Goal: Information Seeking & Learning: Understand process/instructions

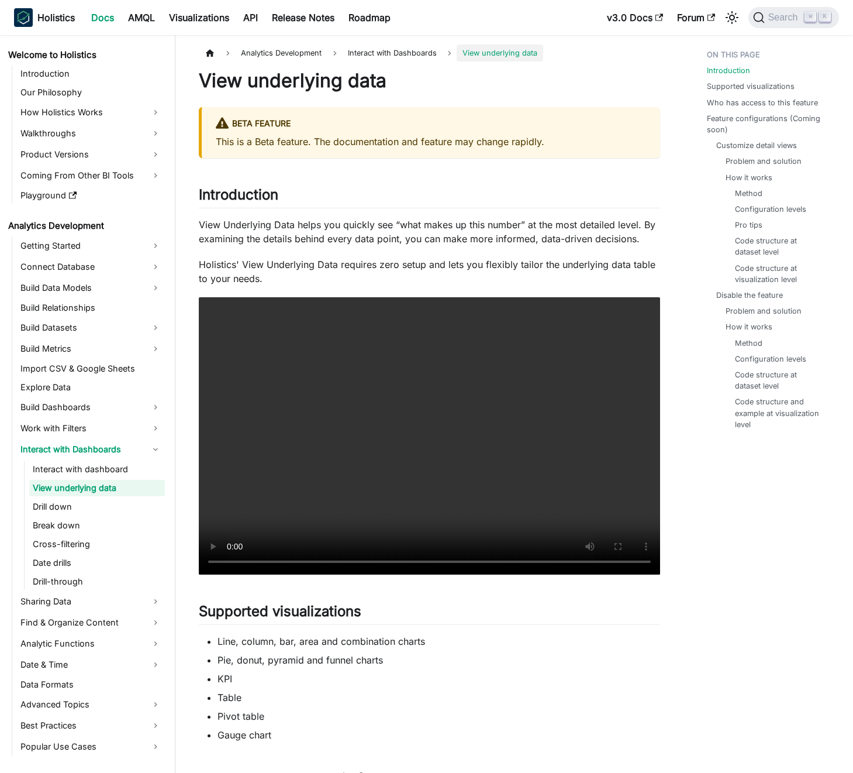
click at [327, 267] on p "Holistics' View Underlying Data requires zero setup and lets you flexibly tailo…" at bounding box center [429, 271] width 461 height 28
click at [351, 264] on p "Holistics' View Underlying Data requires zero setup and lets you flexibly tailo…" at bounding box center [429, 271] width 461 height 28
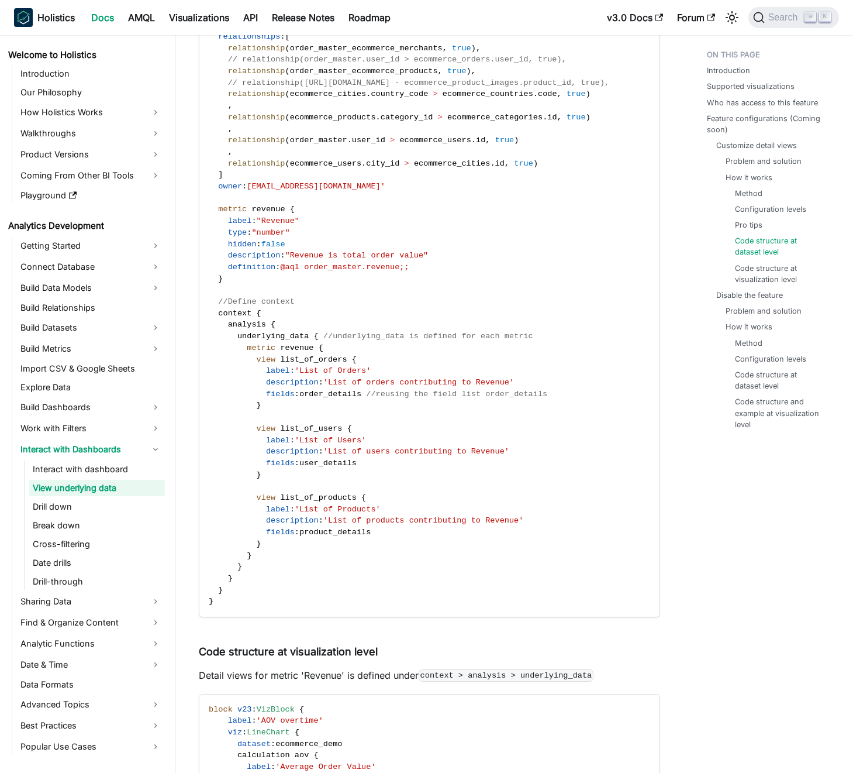
scroll to position [2607, 0]
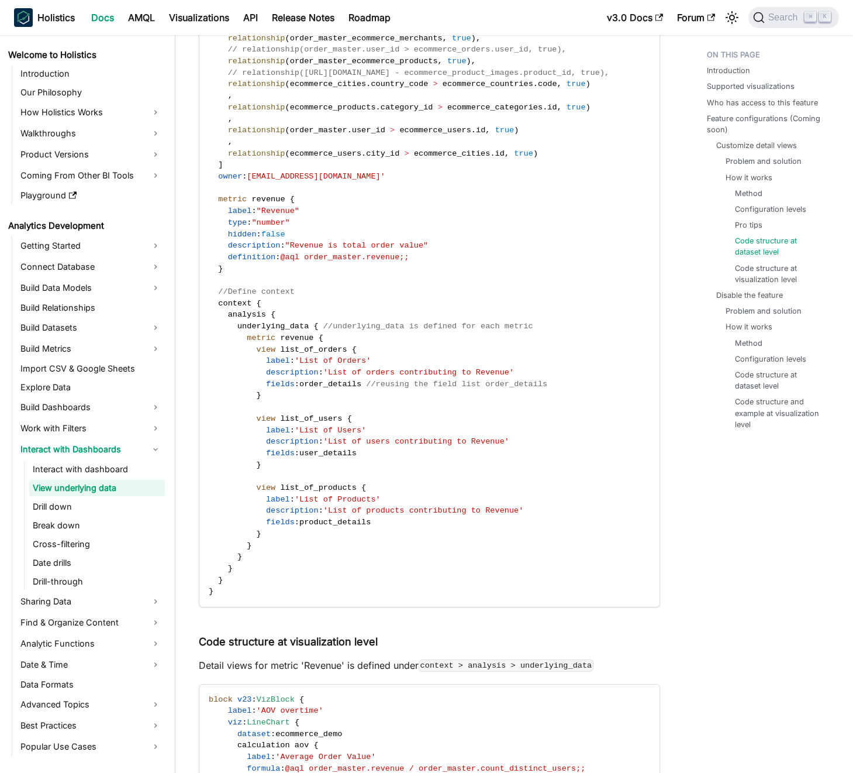
click at [218, 504] on span at bounding box center [237, 499] width 57 height 9
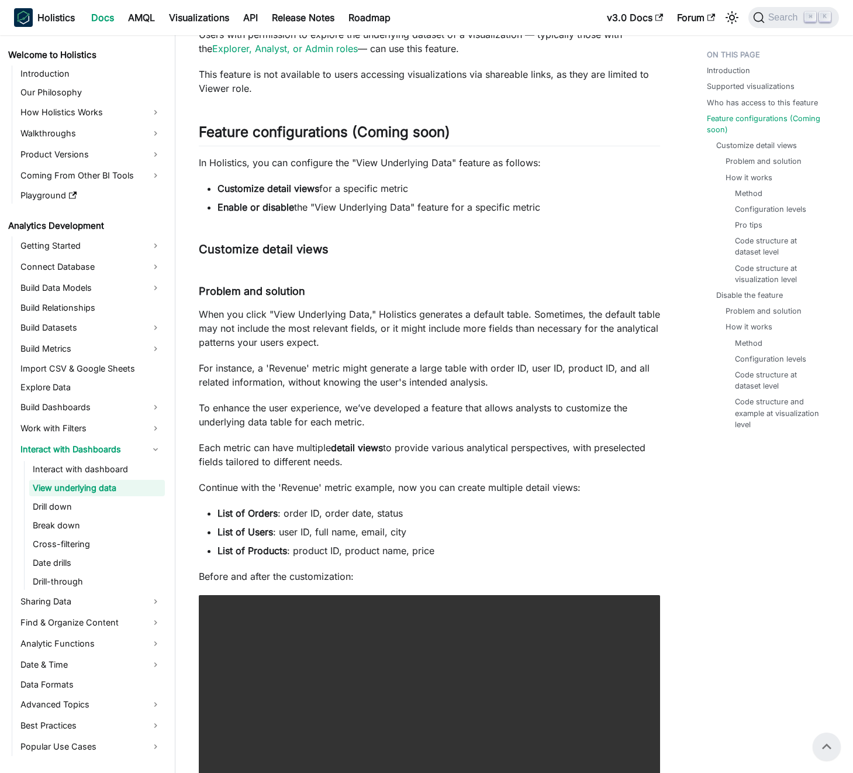
scroll to position [737, 0]
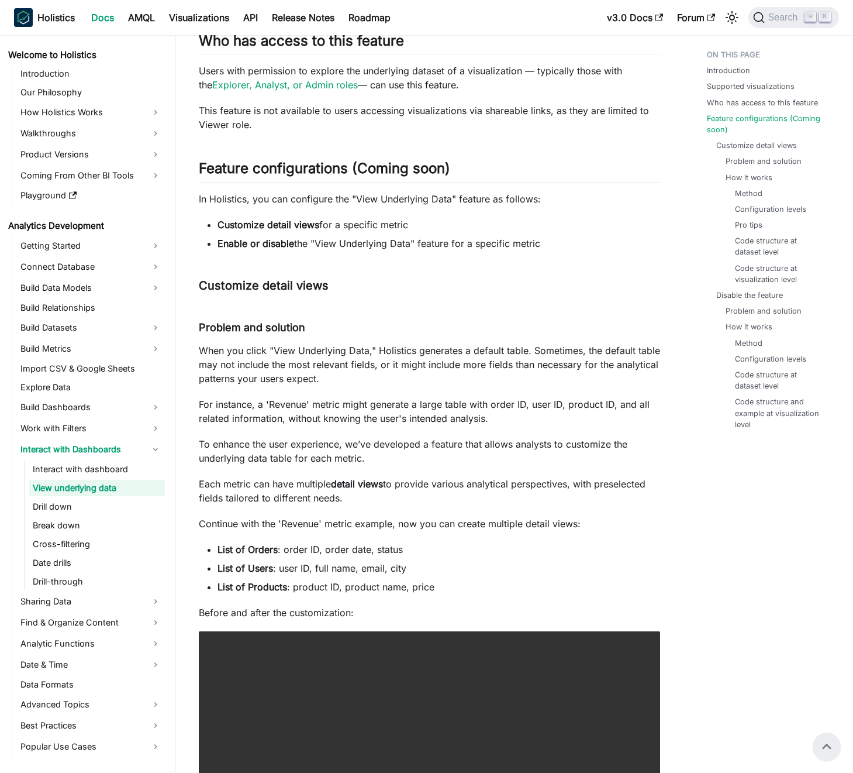
click at [297, 373] on p "When you click "View Underlying Data," Holistics generates a default table. Som…" at bounding box center [429, 364] width 461 height 42
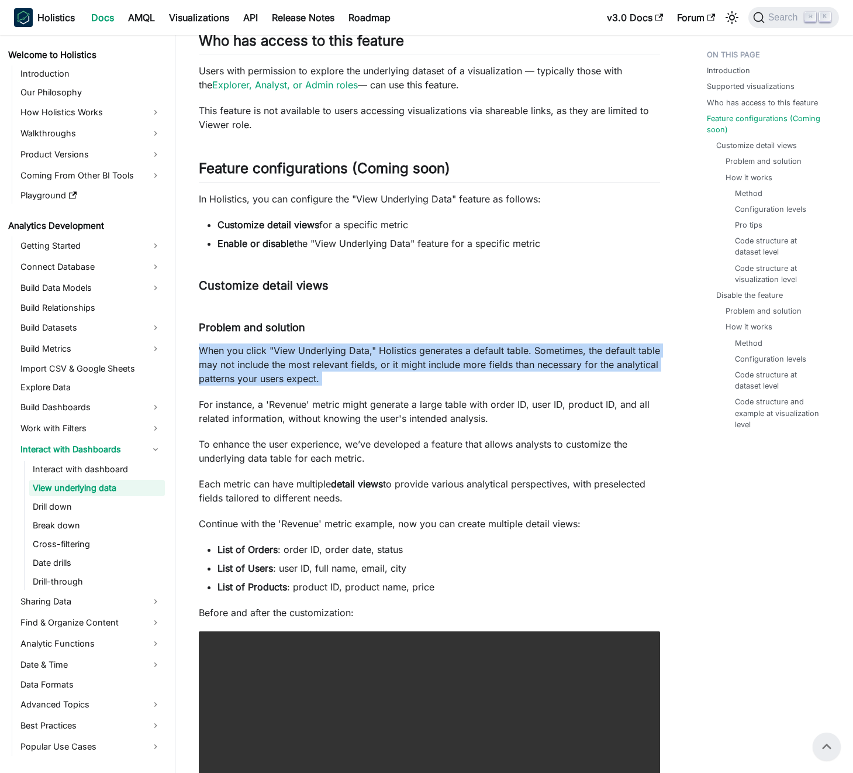
click at [297, 373] on p "When you click "View Underlying Data," Holistics generates a default table. Som…" at bounding box center [429, 364] width 461 height 42
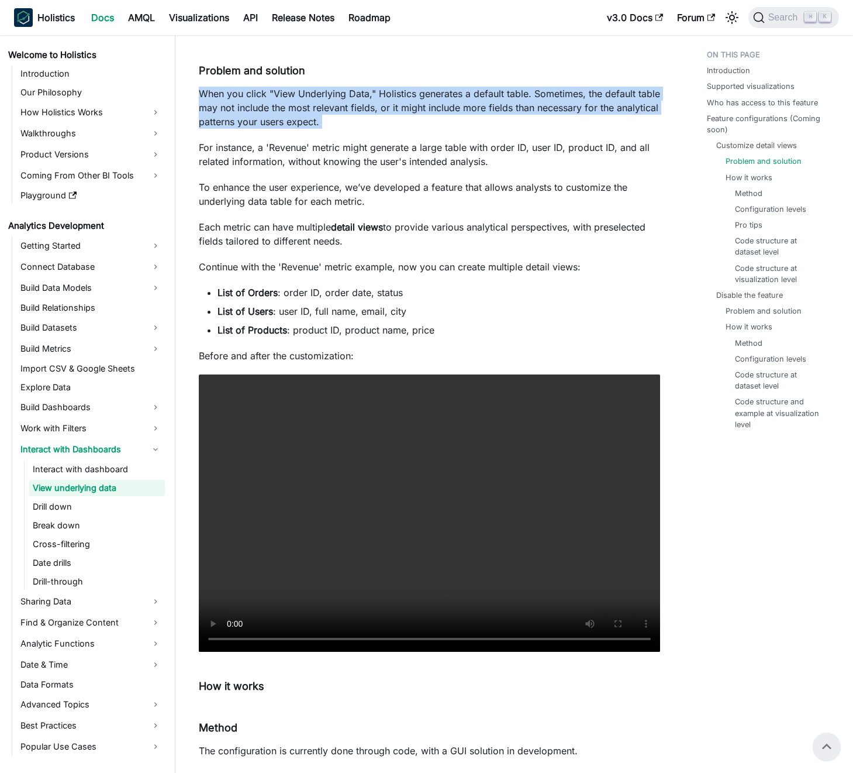
scroll to position [994, 0]
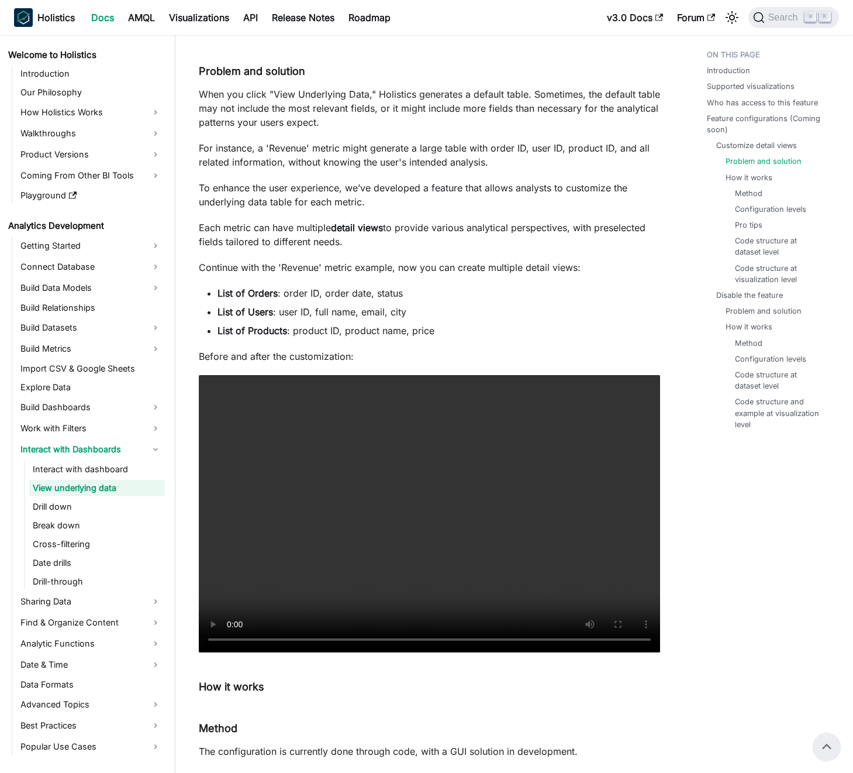
click at [345, 273] on p "Continue with the 'Revenue' metric example, now you can create multiple detail …" at bounding box center [429, 267] width 461 height 14
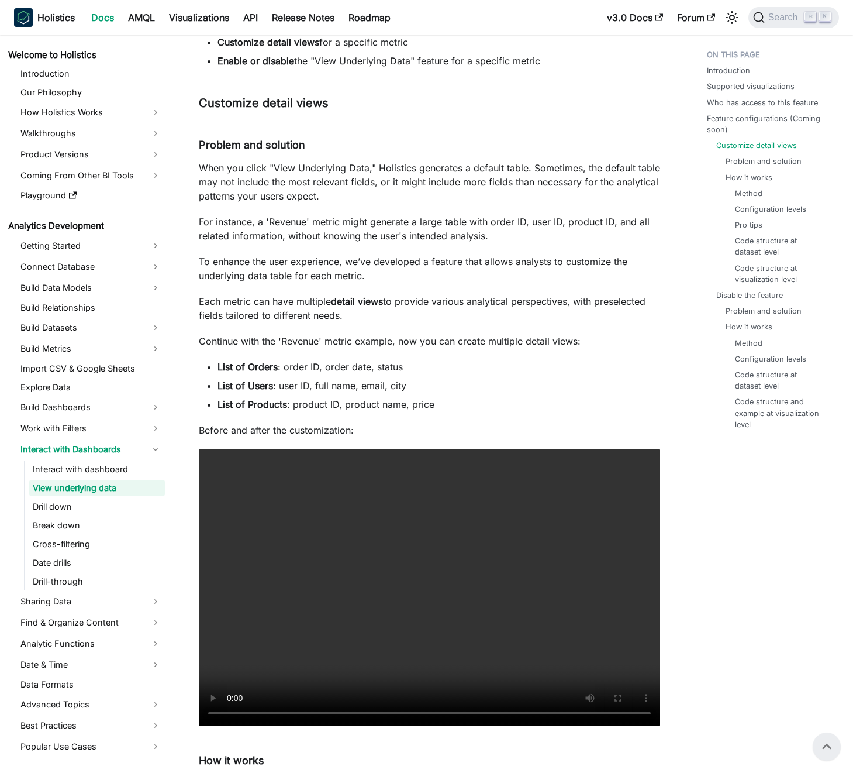
scroll to position [917, 0]
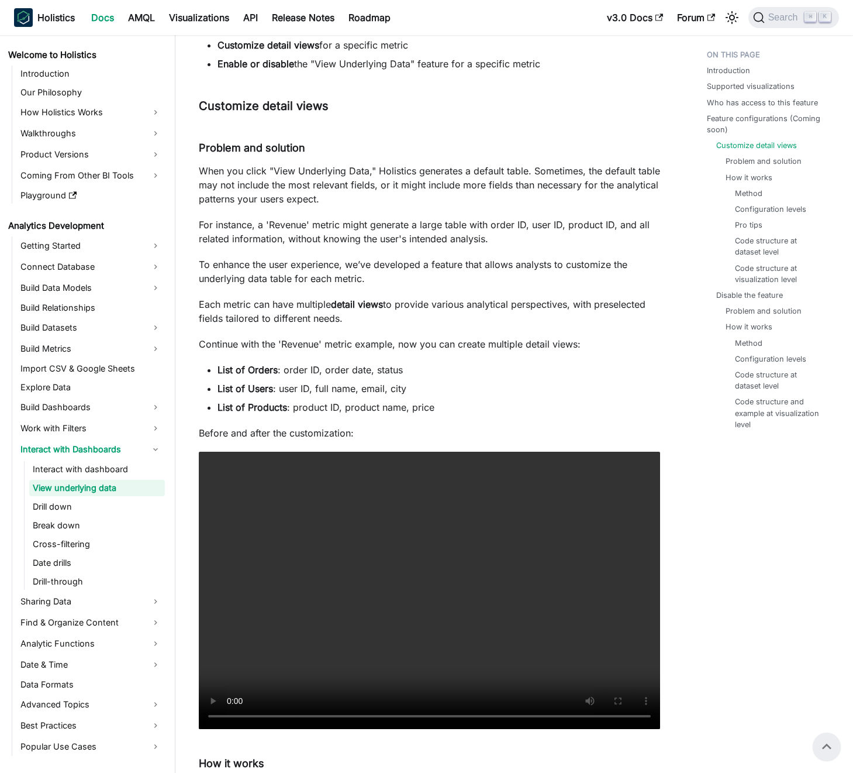
click at [90, 471] on link "Interact with dashboard" at bounding box center [97, 469] width 136 height 16
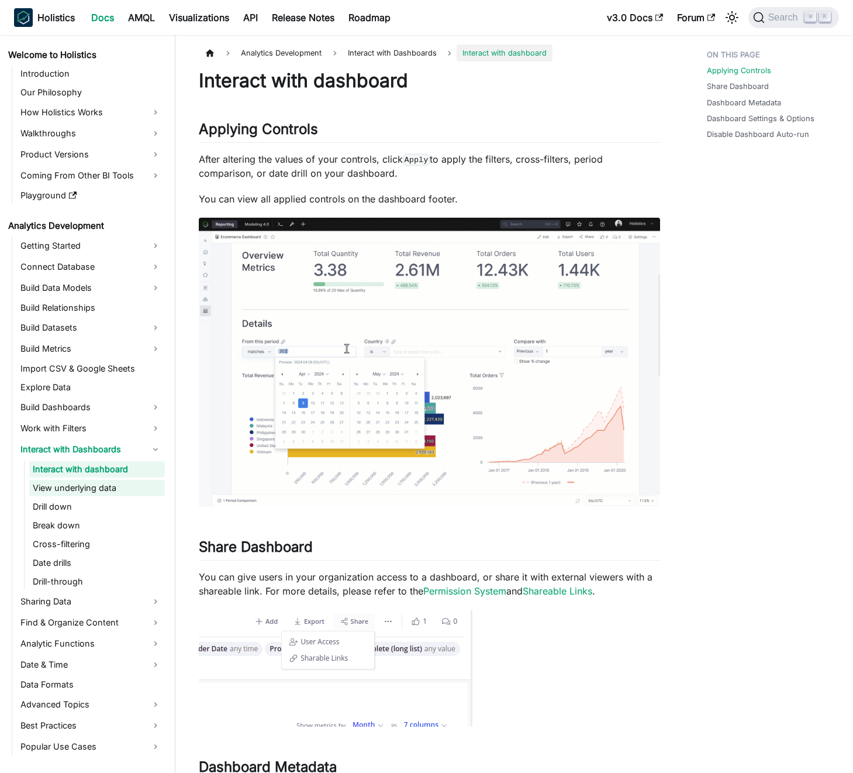
click at [85, 487] on link "View underlying data" at bounding box center [97, 488] width 136 height 16
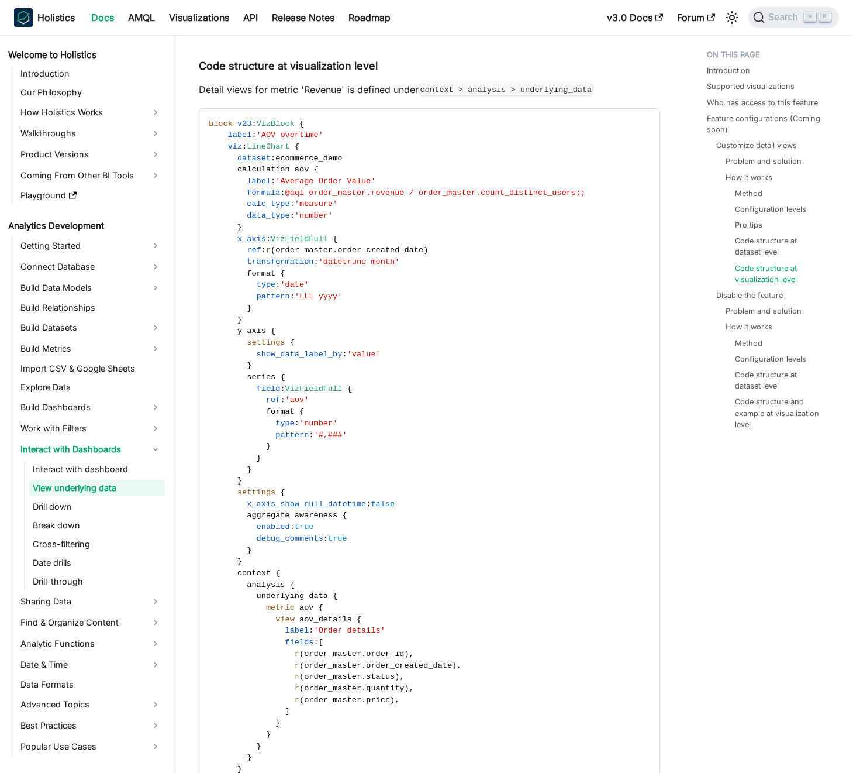
scroll to position [3183, 0]
